Goal: Transaction & Acquisition: Purchase product/service

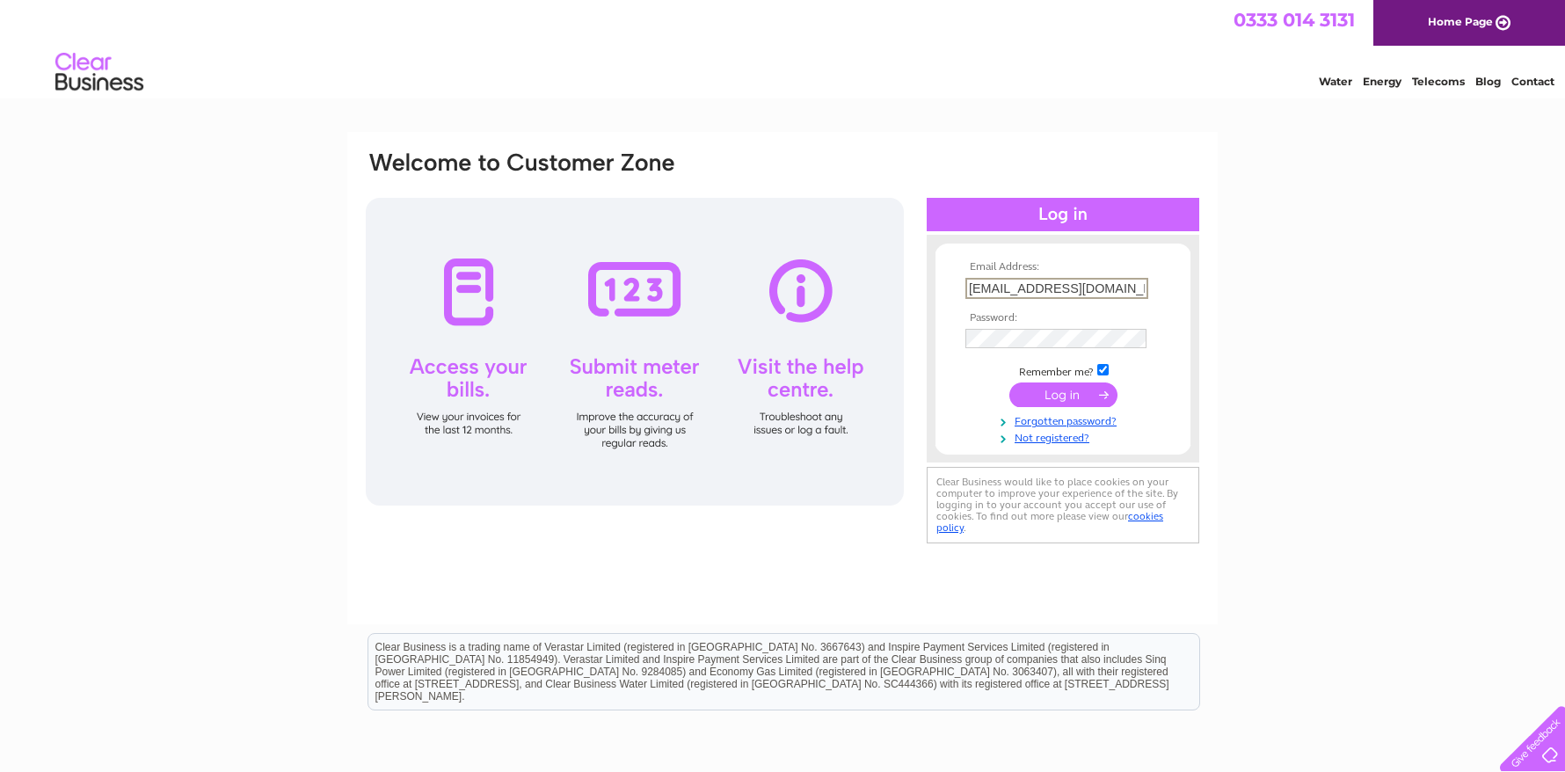
type input "[EMAIL_ADDRESS][DOMAIN_NAME]"
click at [1046, 392] on input "submit" at bounding box center [1063, 395] width 108 height 25
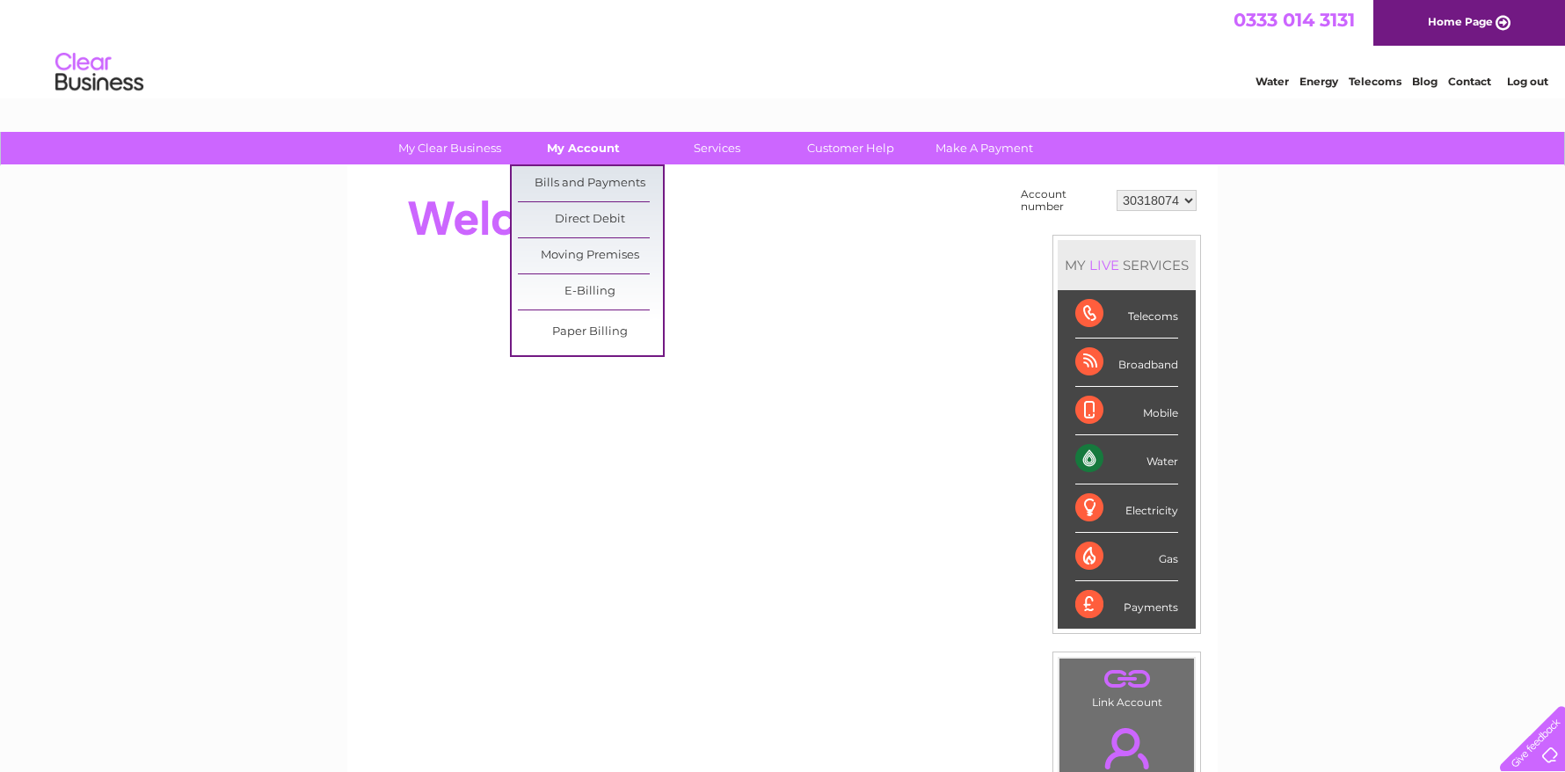
click at [585, 142] on link "My Account" at bounding box center [583, 148] width 145 height 33
click at [601, 179] on link "Bills and Payments" at bounding box center [590, 183] width 145 height 35
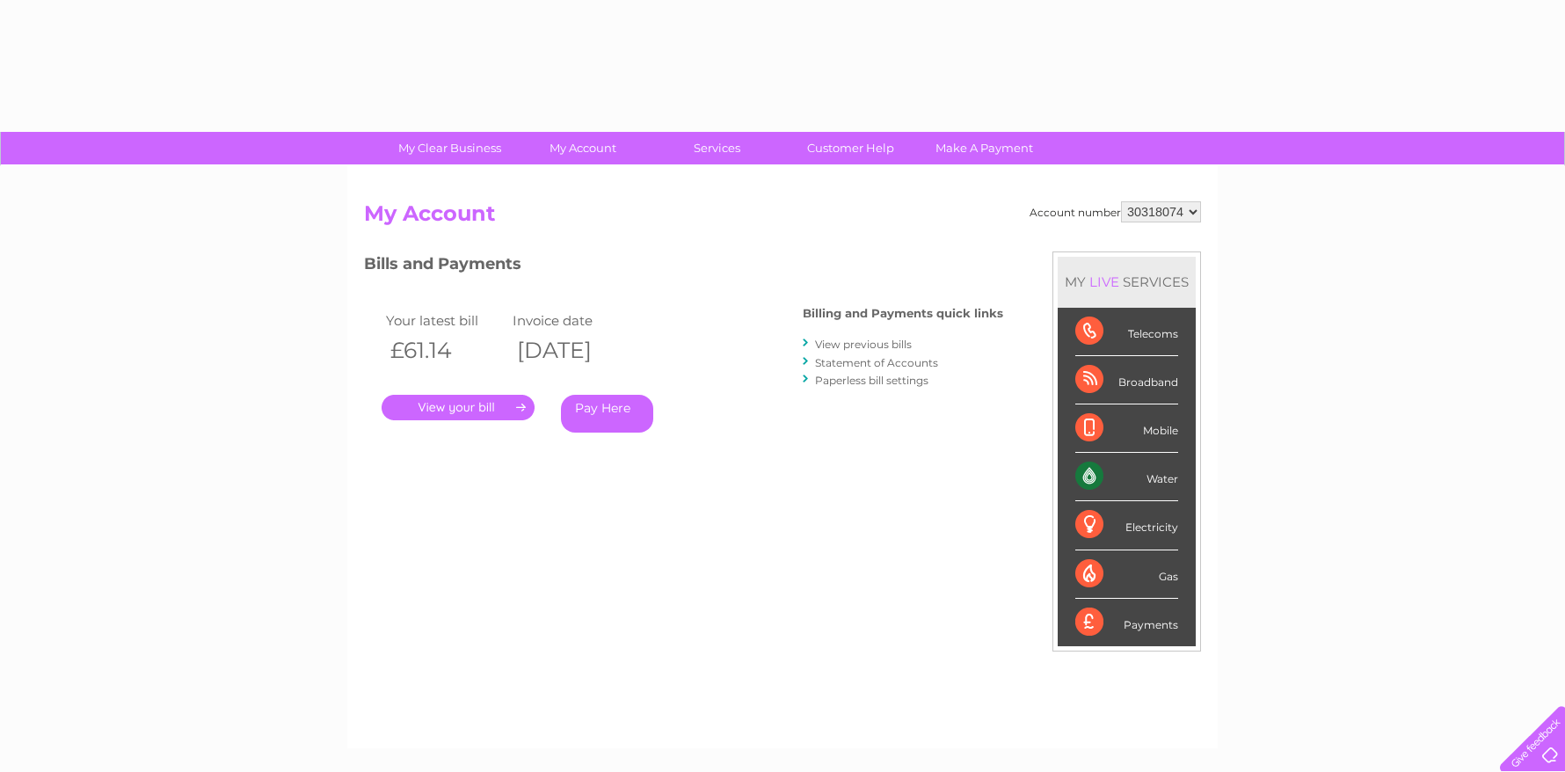
click at [588, 417] on link "Pay Here" at bounding box center [607, 414] width 92 height 38
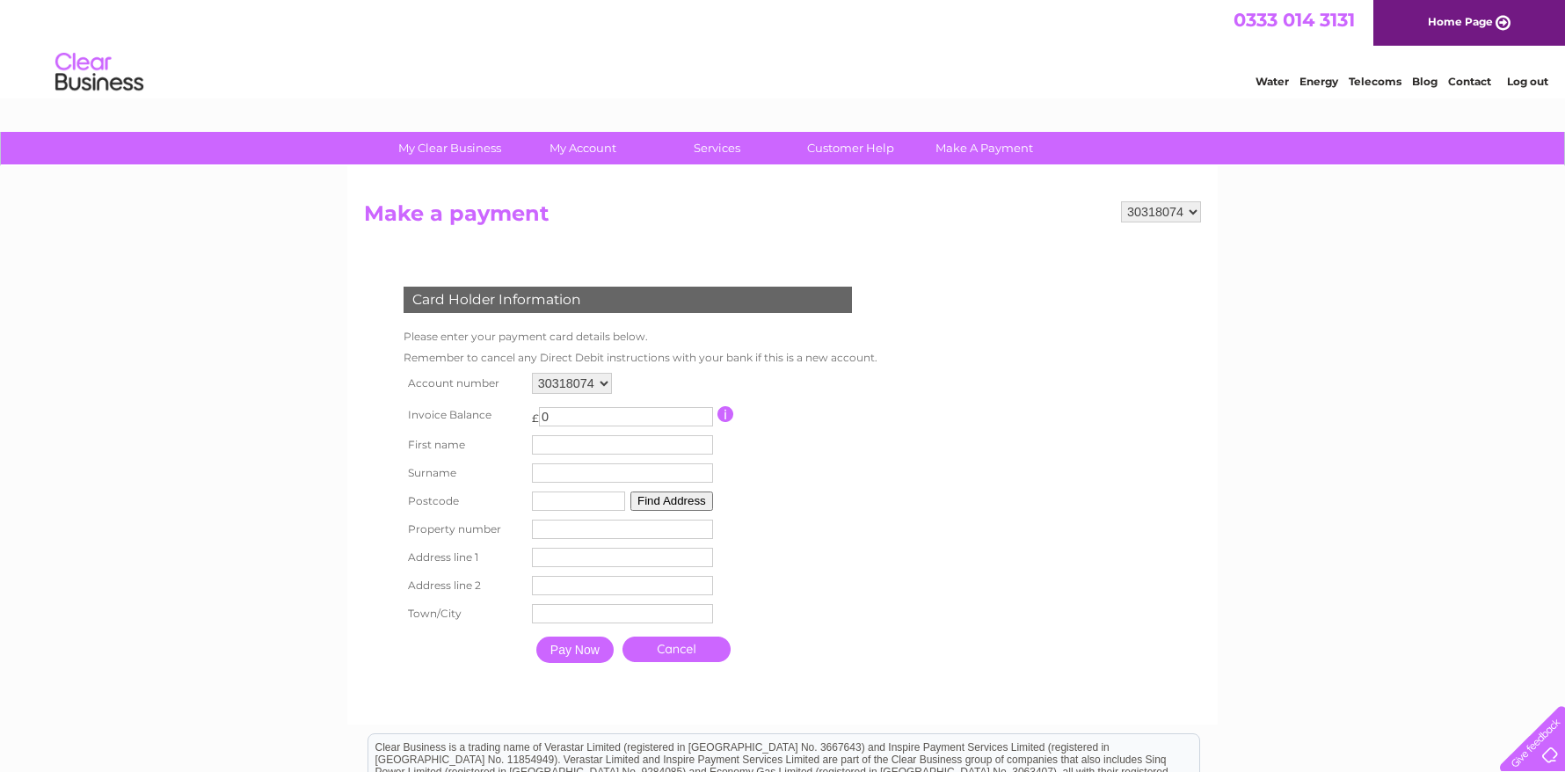
click at [598, 408] on input "0" at bounding box center [626, 416] width 174 height 19
drag, startPoint x: 598, startPoint y: 408, endPoint x: 425, endPoint y: 408, distance: 173.2
click at [425, 408] on tr "Invoice Balance £ 0 This payment facility permits payment of the full outstandi…" at bounding box center [636, 414] width 475 height 33
type input "61.14"
click at [538, 452] on input "text" at bounding box center [622, 444] width 181 height 19
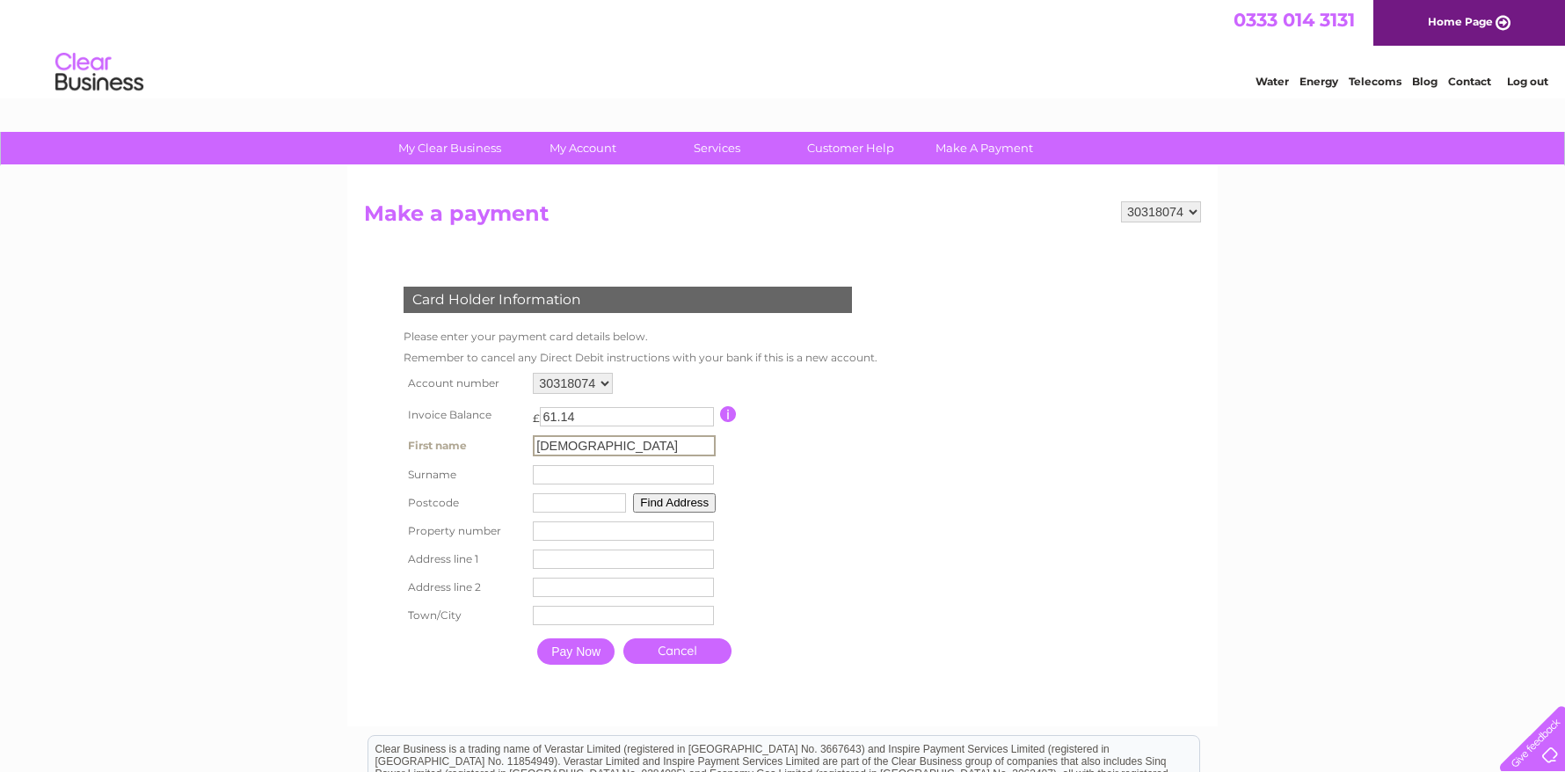
type input "Judi"
type input "Johnston"
type input "FK2 0GX"
type input "12"
type input "Muirhead Place"
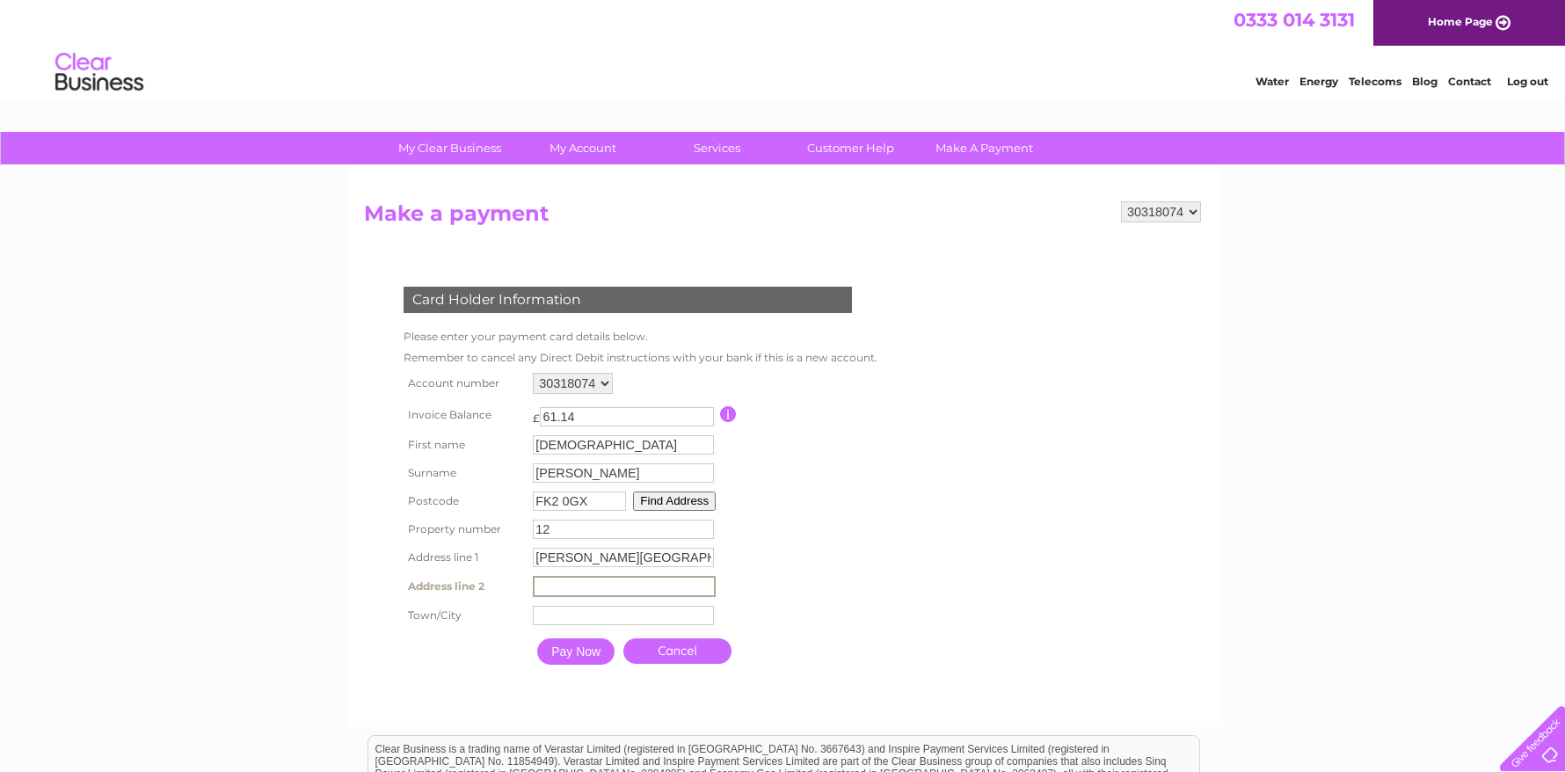
click at [612, 616] on input "text" at bounding box center [623, 615] width 181 height 19
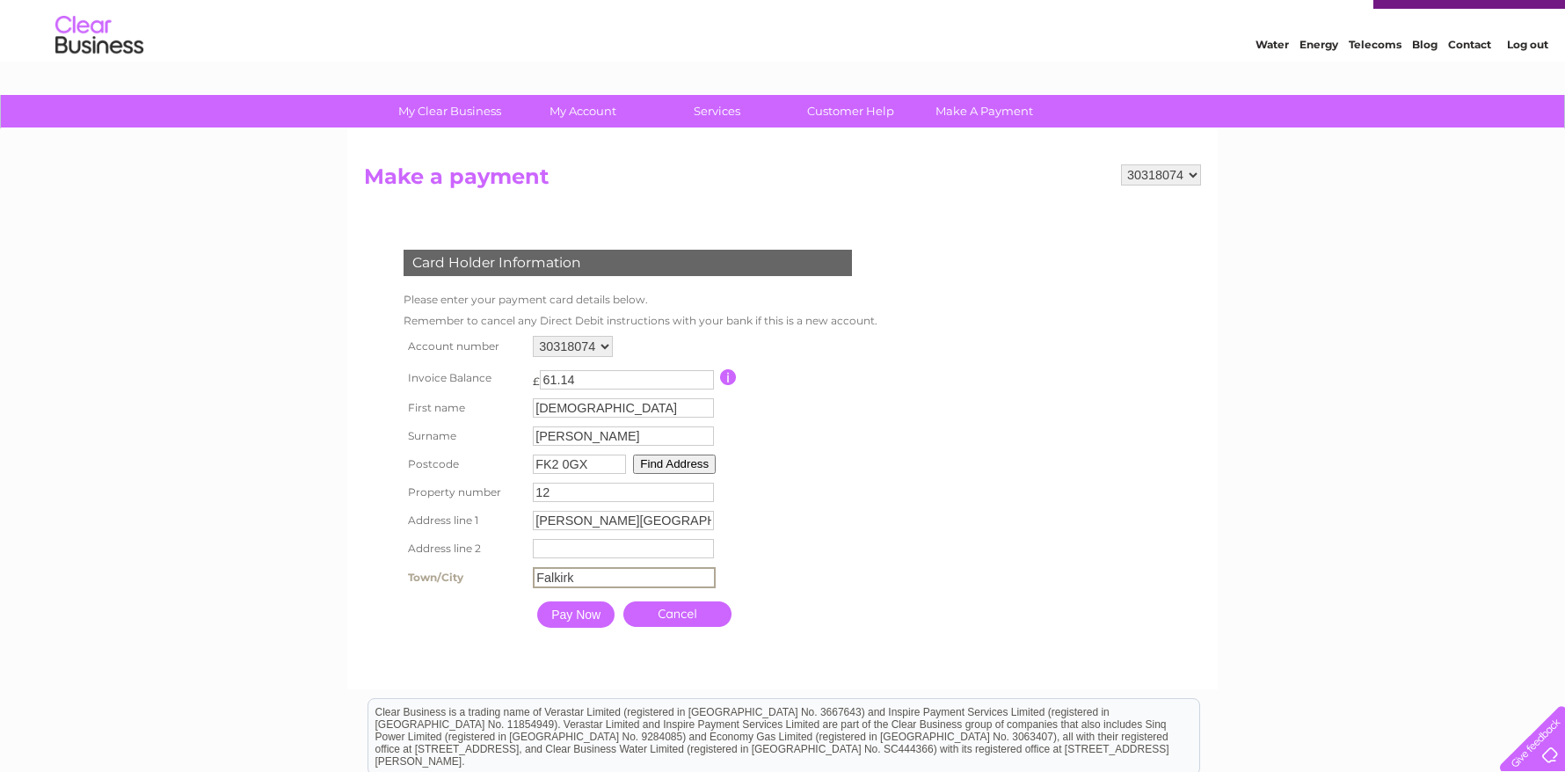
type input "Falkirk"
click at [579, 615] on input "Pay Now" at bounding box center [574, 613] width 77 height 26
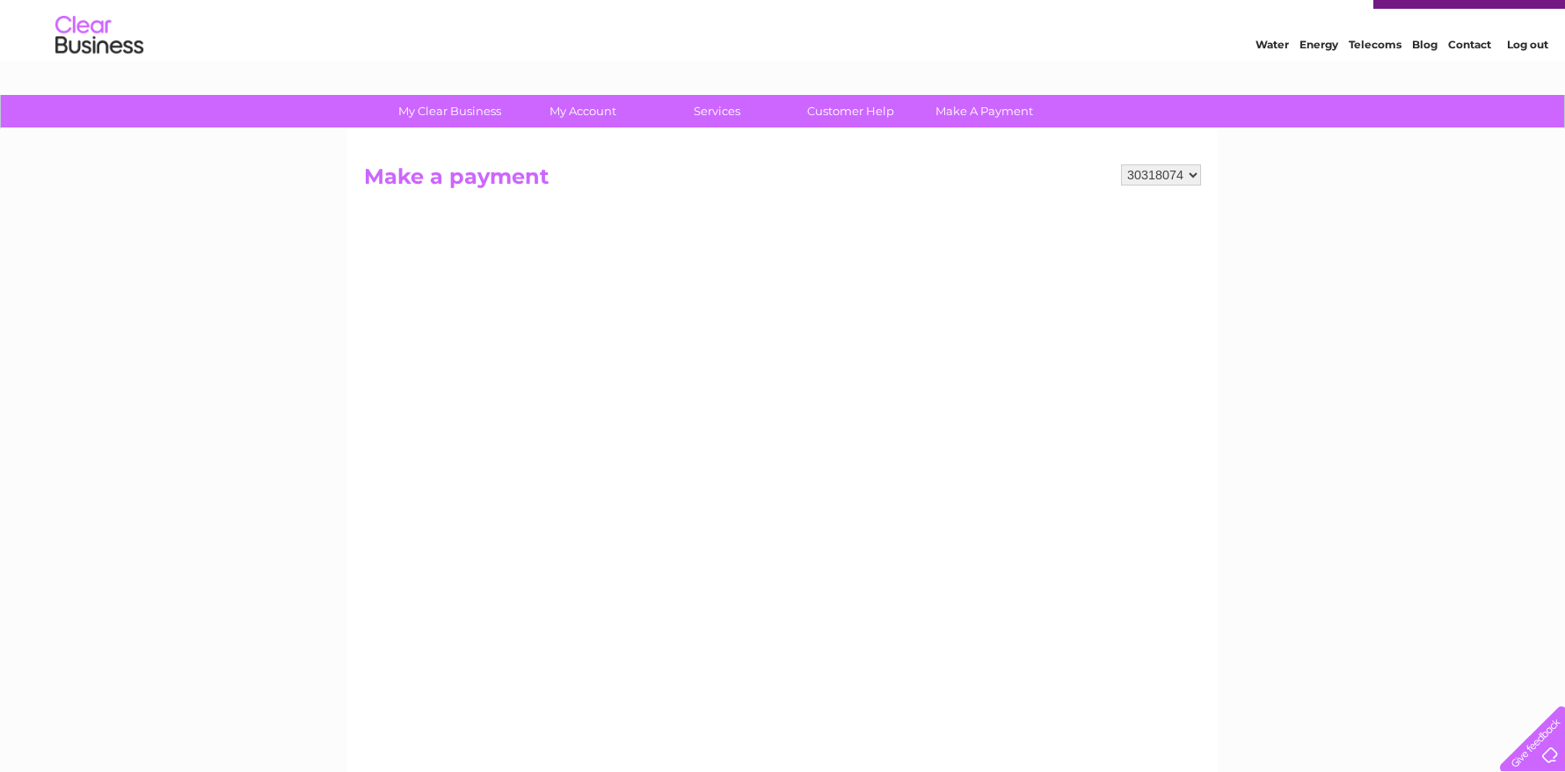
drag, startPoint x: 1564, startPoint y: 394, endPoint x: 1561, endPoint y: 529, distance: 135.5
click at [1561, 529] on div "My Clear Business Login Details My Details My Preferences Link Account My Accou…" at bounding box center [782, 711] width 1565 height 1232
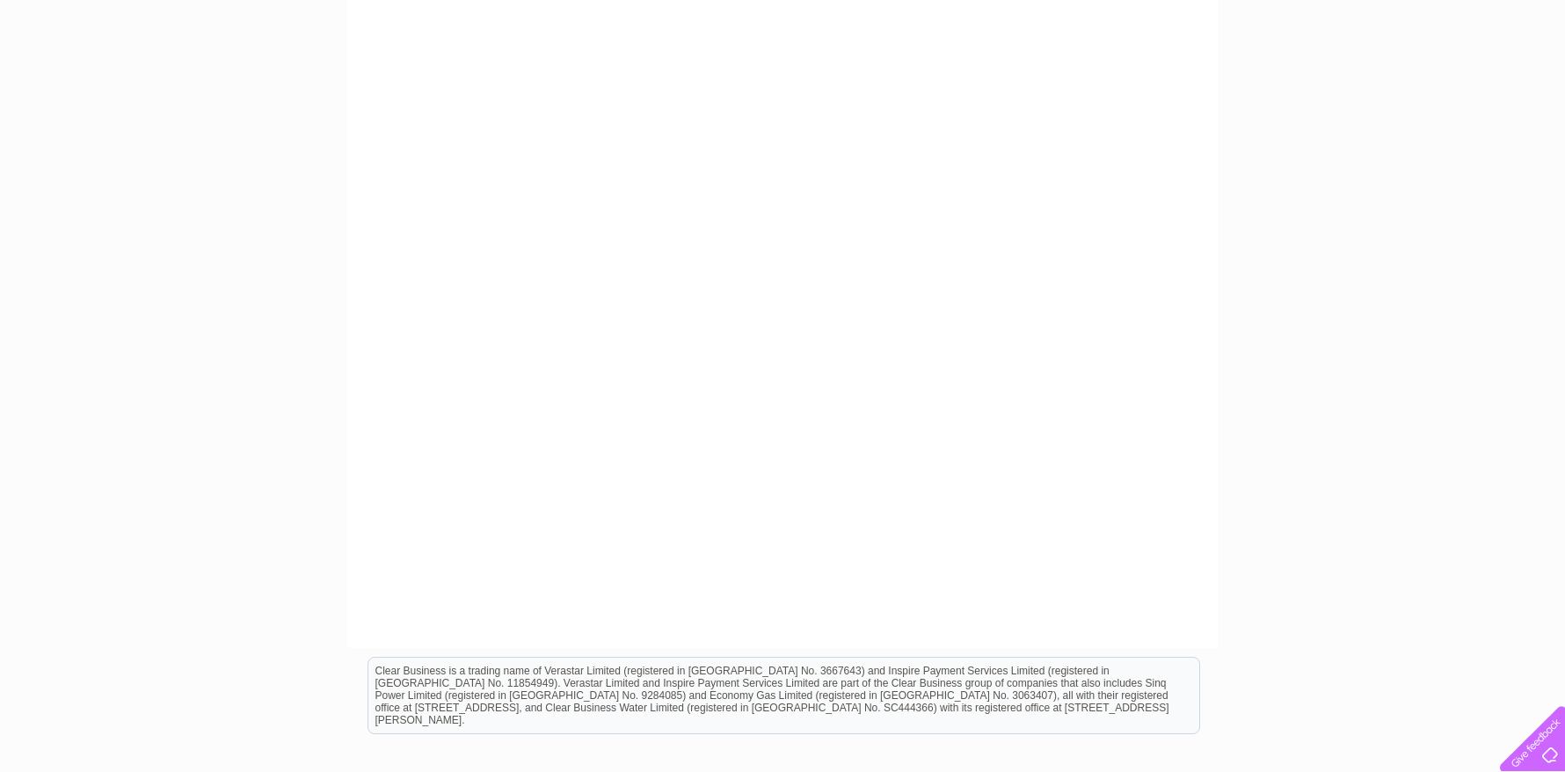
scroll to position [488, 0]
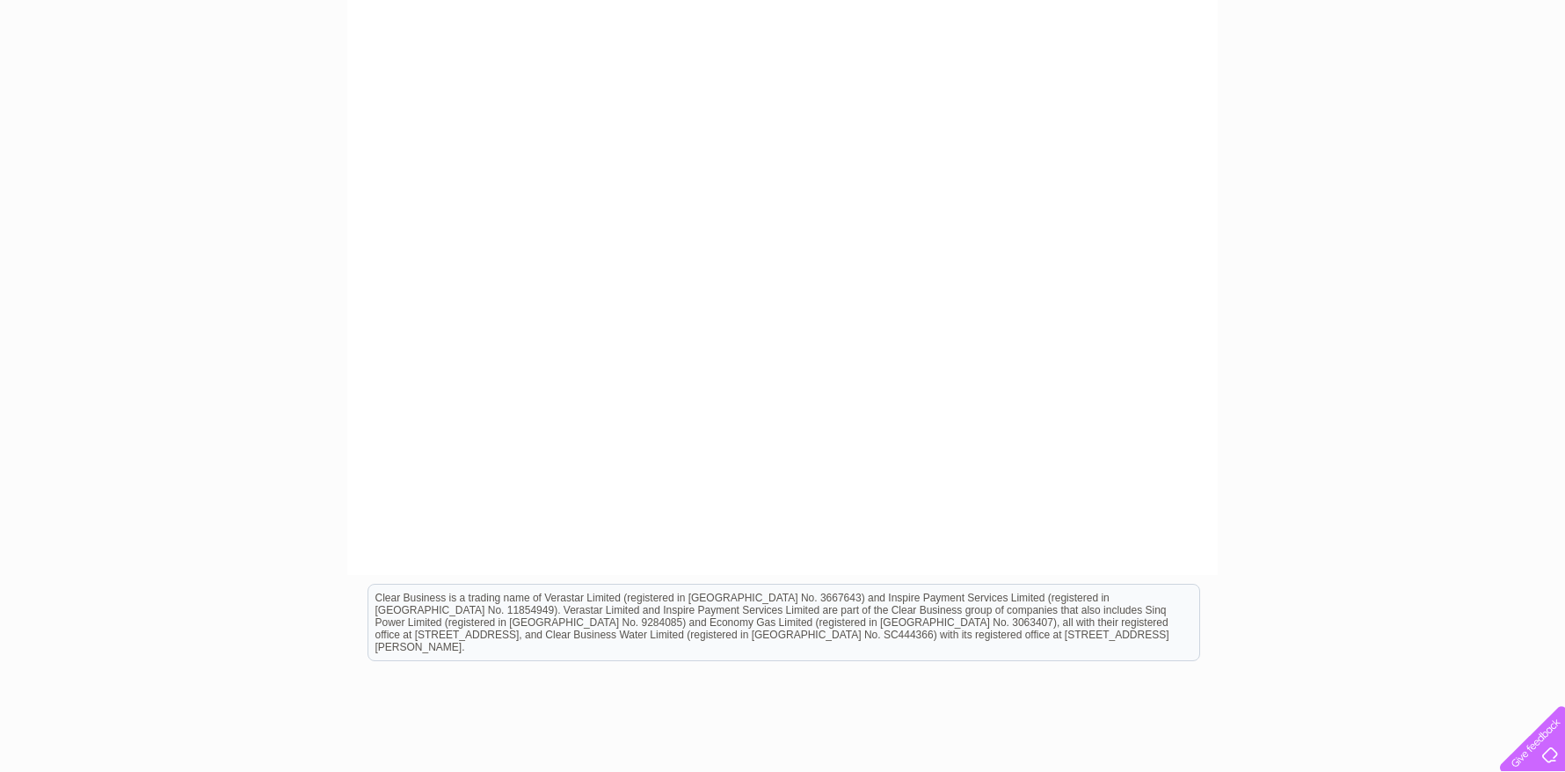
drag, startPoint x: 1576, startPoint y: 430, endPoint x: 1321, endPoint y: 4, distance: 496.1
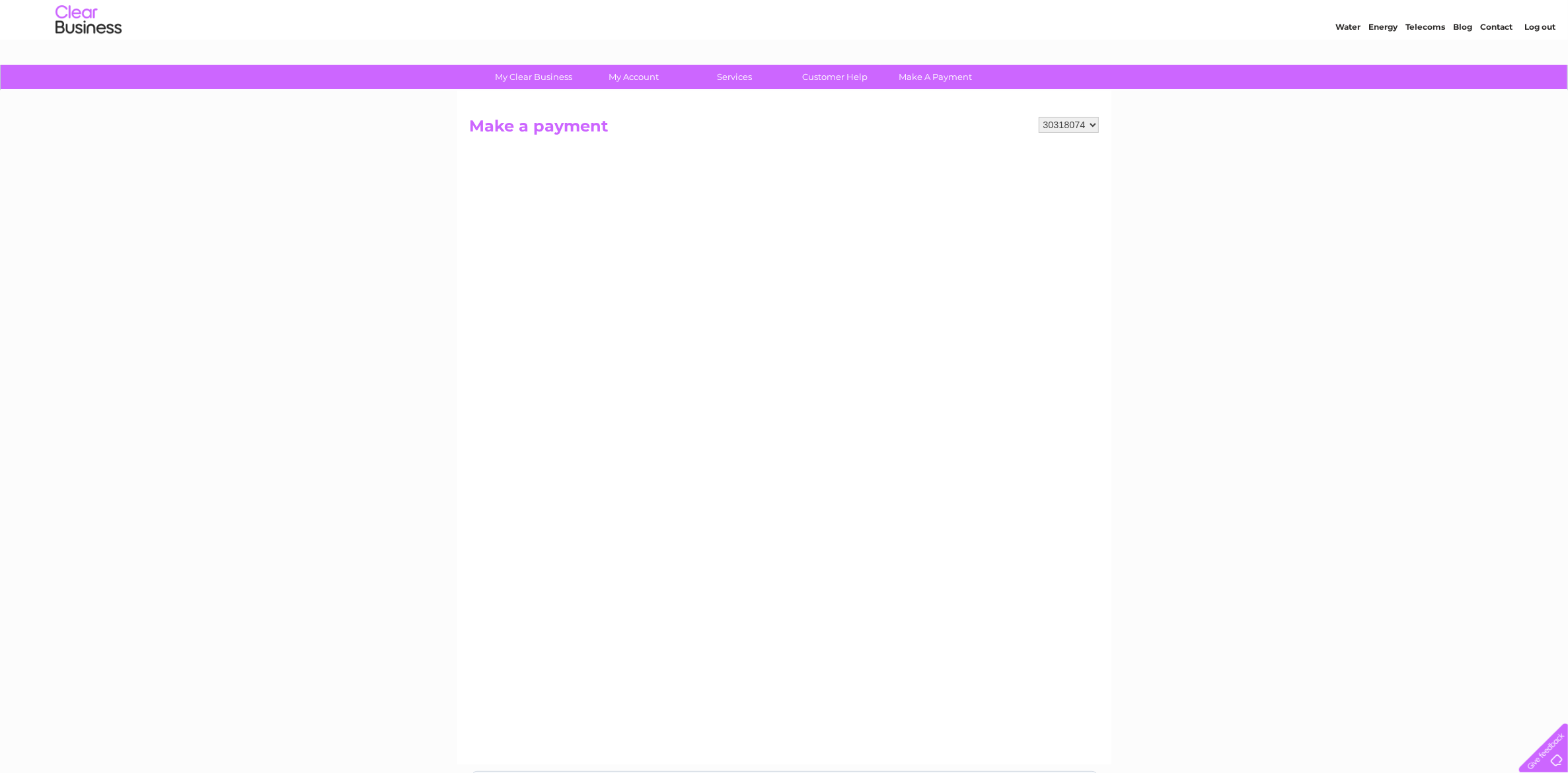
scroll to position [33, 0]
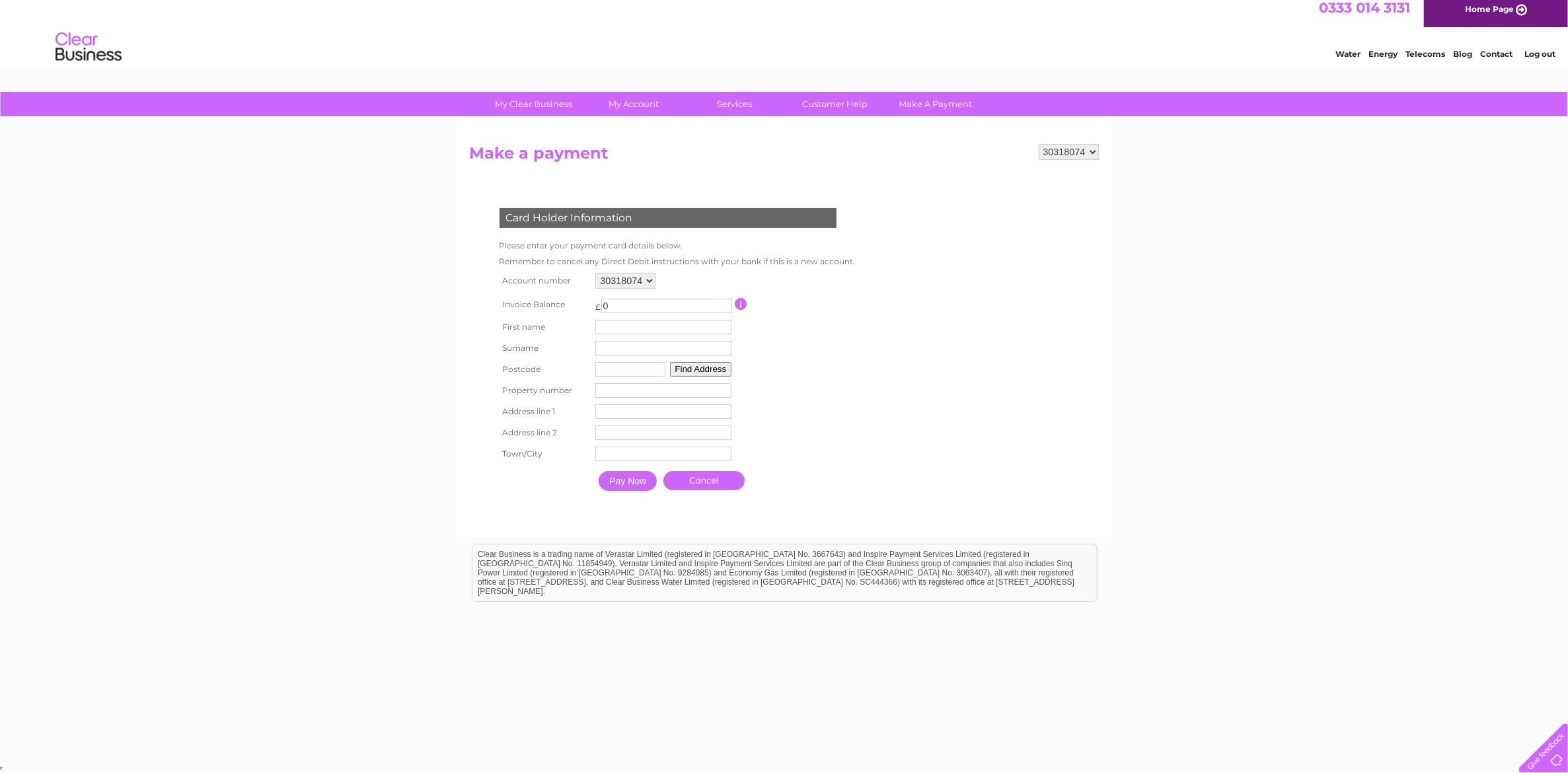
click at [348, 441] on div "My Clear Business Login Details My Details My Preferences Link Account My Accou…" at bounding box center [784, 427] width 1568 height 671
